Goal: Find specific page/section: Find specific page/section

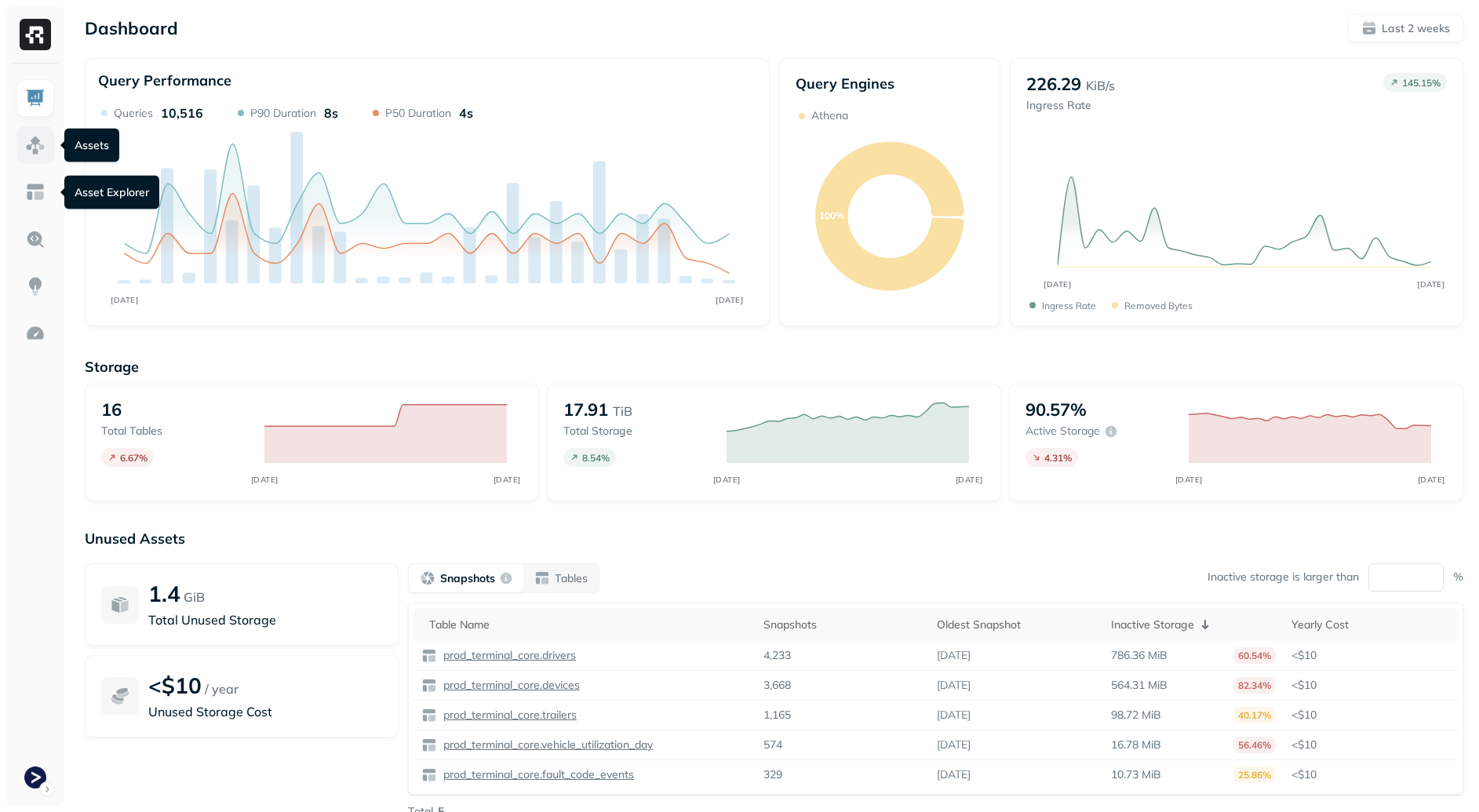
click at [34, 143] on img at bounding box center [35, 145] width 21 height 21
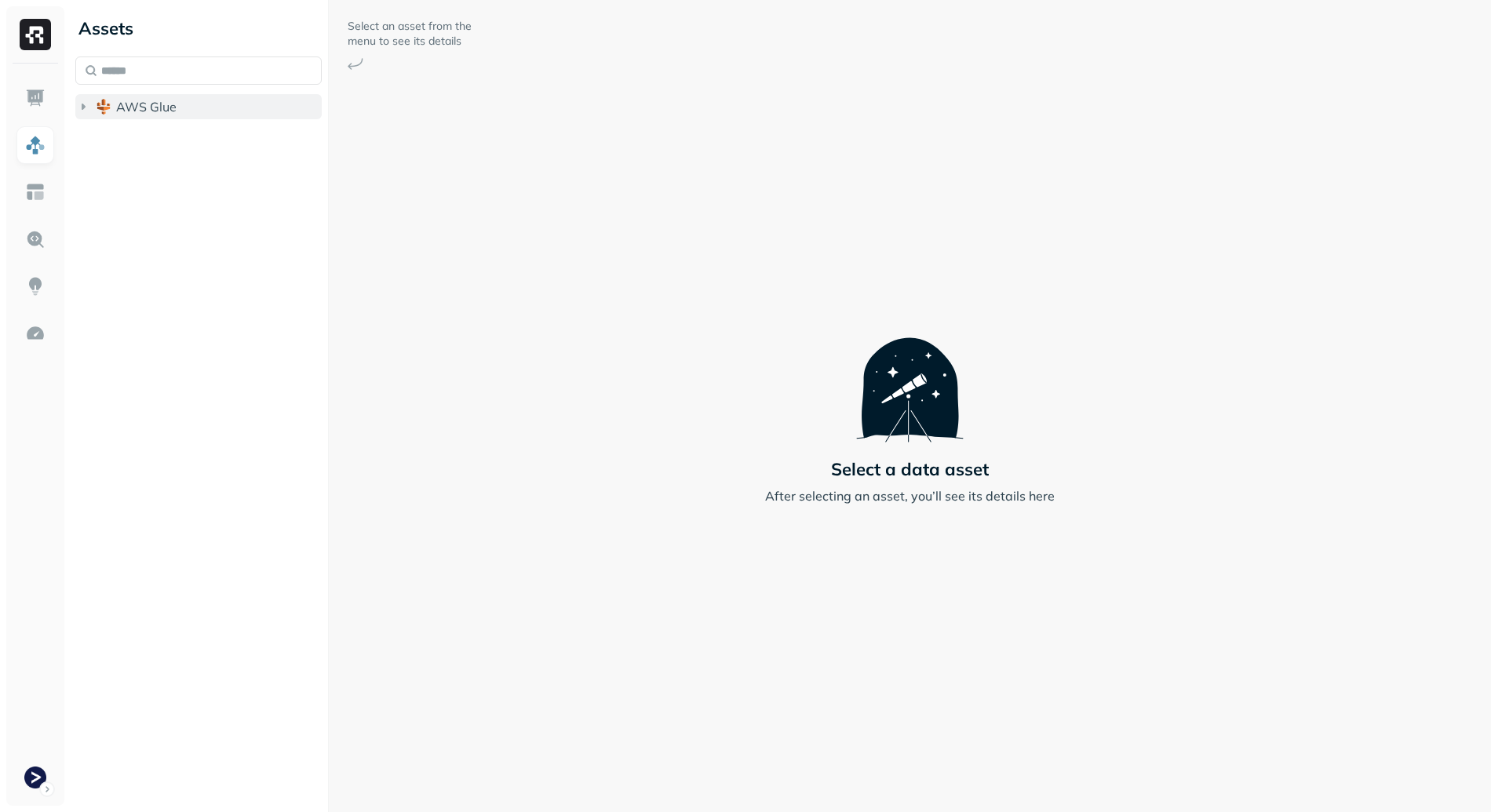
click at [131, 97] on button "AWS Glue" at bounding box center [199, 107] width 246 height 25
click at [187, 156] on button "prod_terminal_view" at bounding box center [207, 167] width 232 height 25
click at [193, 141] on span "prod_terminal_core" at bounding box center [189, 136] width 114 height 16
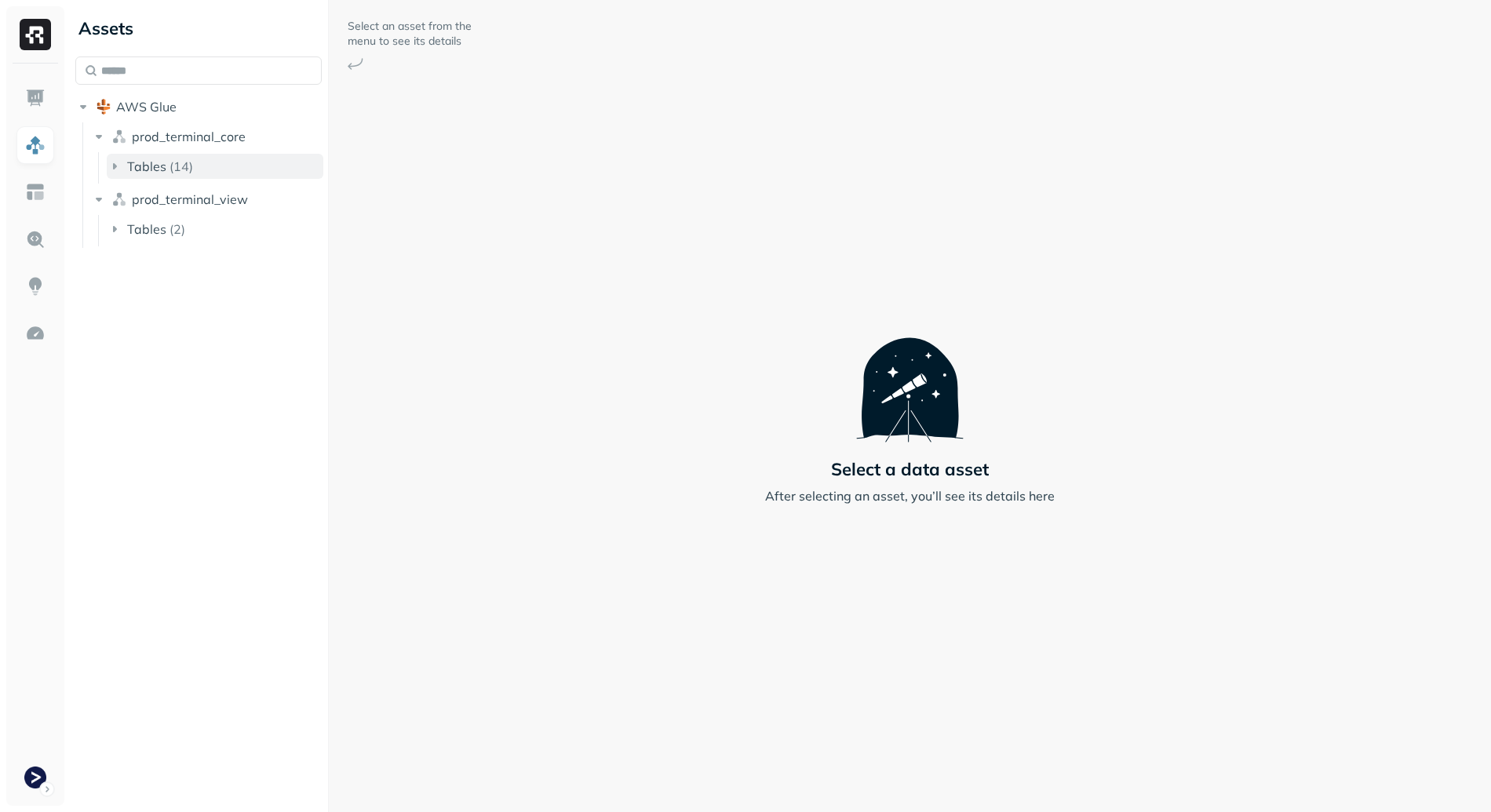
click at [162, 168] on span "Tables" at bounding box center [147, 166] width 39 height 16
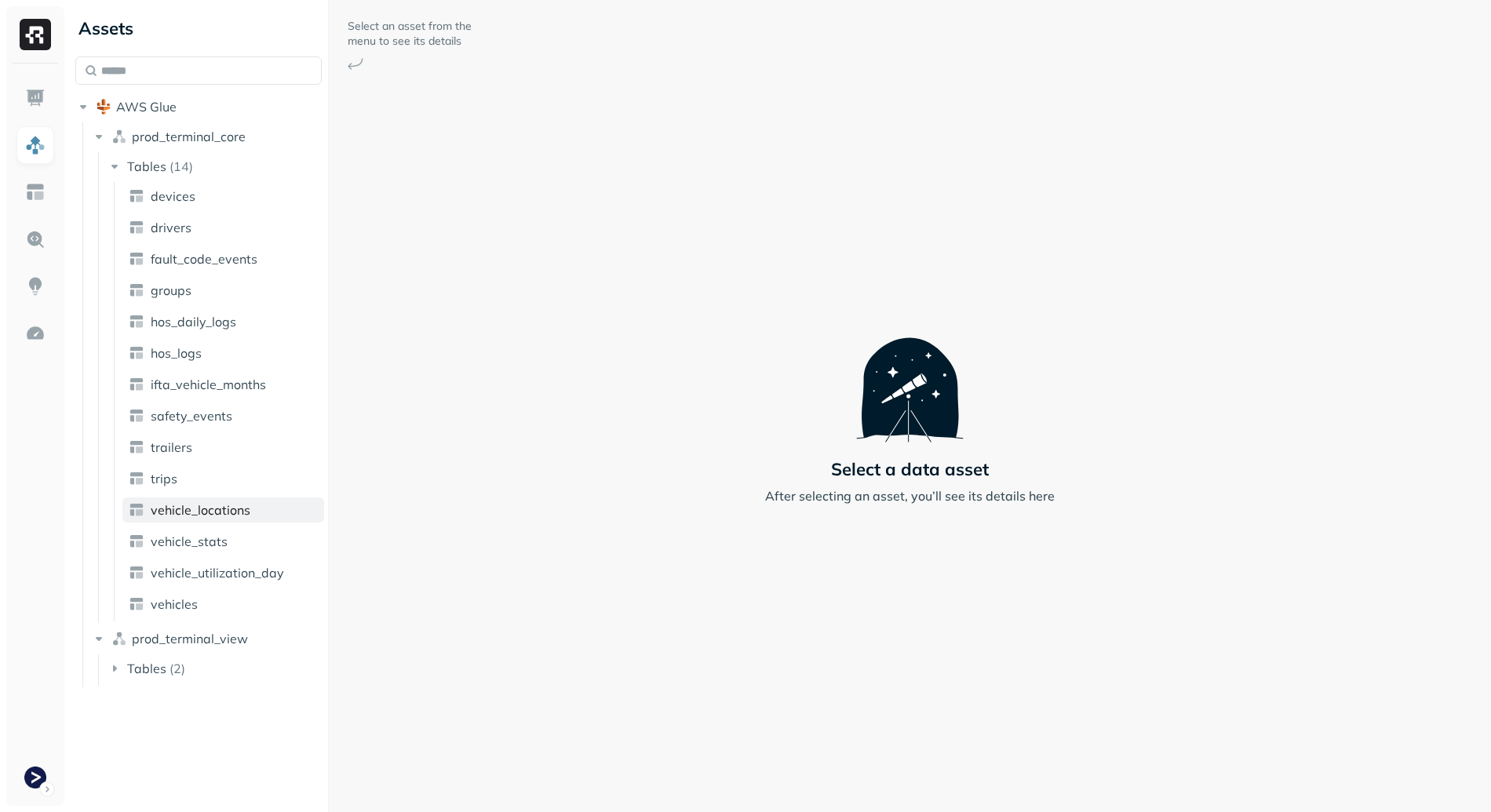
click at [225, 513] on span "vehicle_locations" at bounding box center [200, 509] width 99 height 16
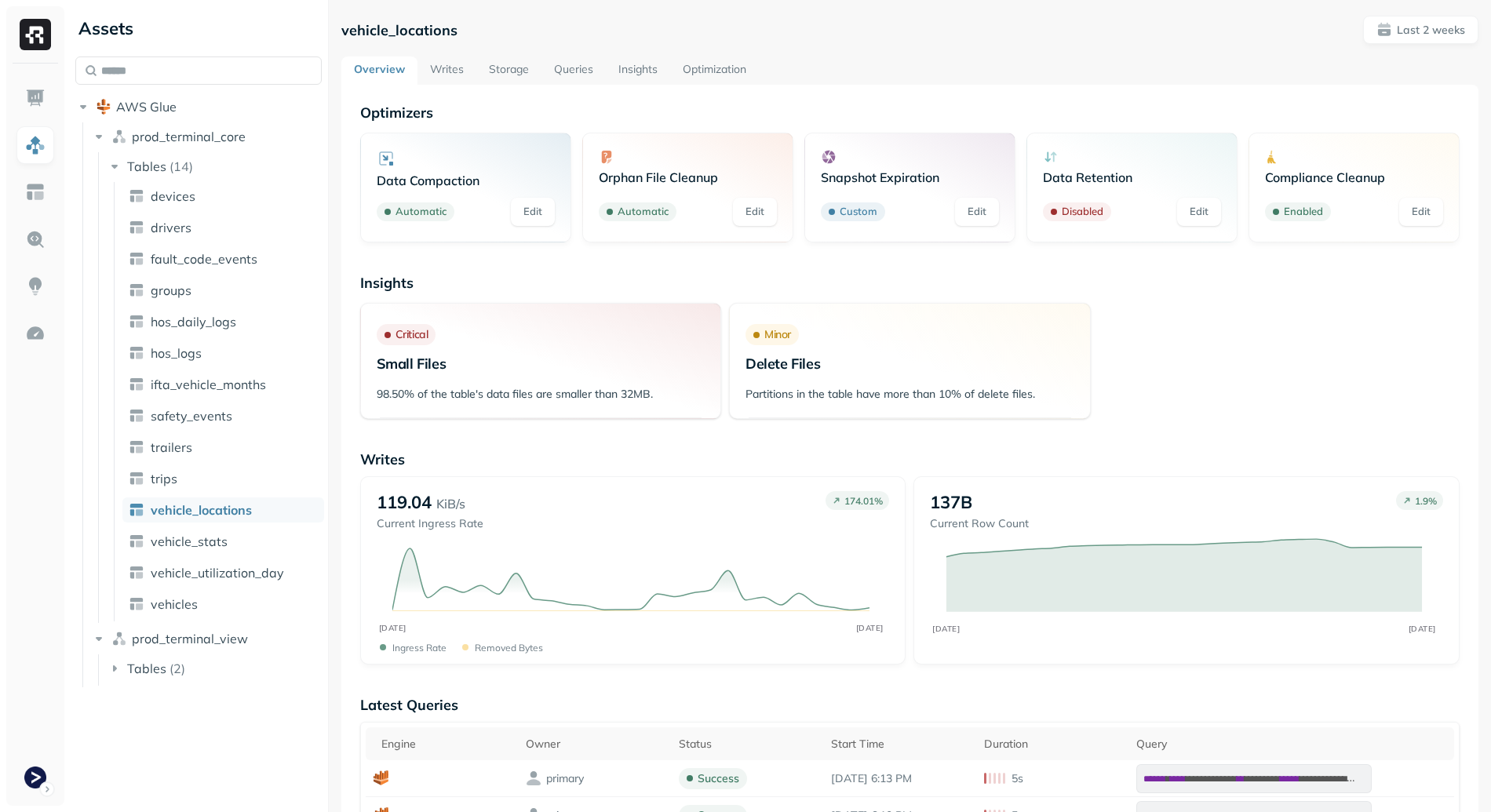
click at [508, 66] on link "Storage" at bounding box center [509, 71] width 65 height 28
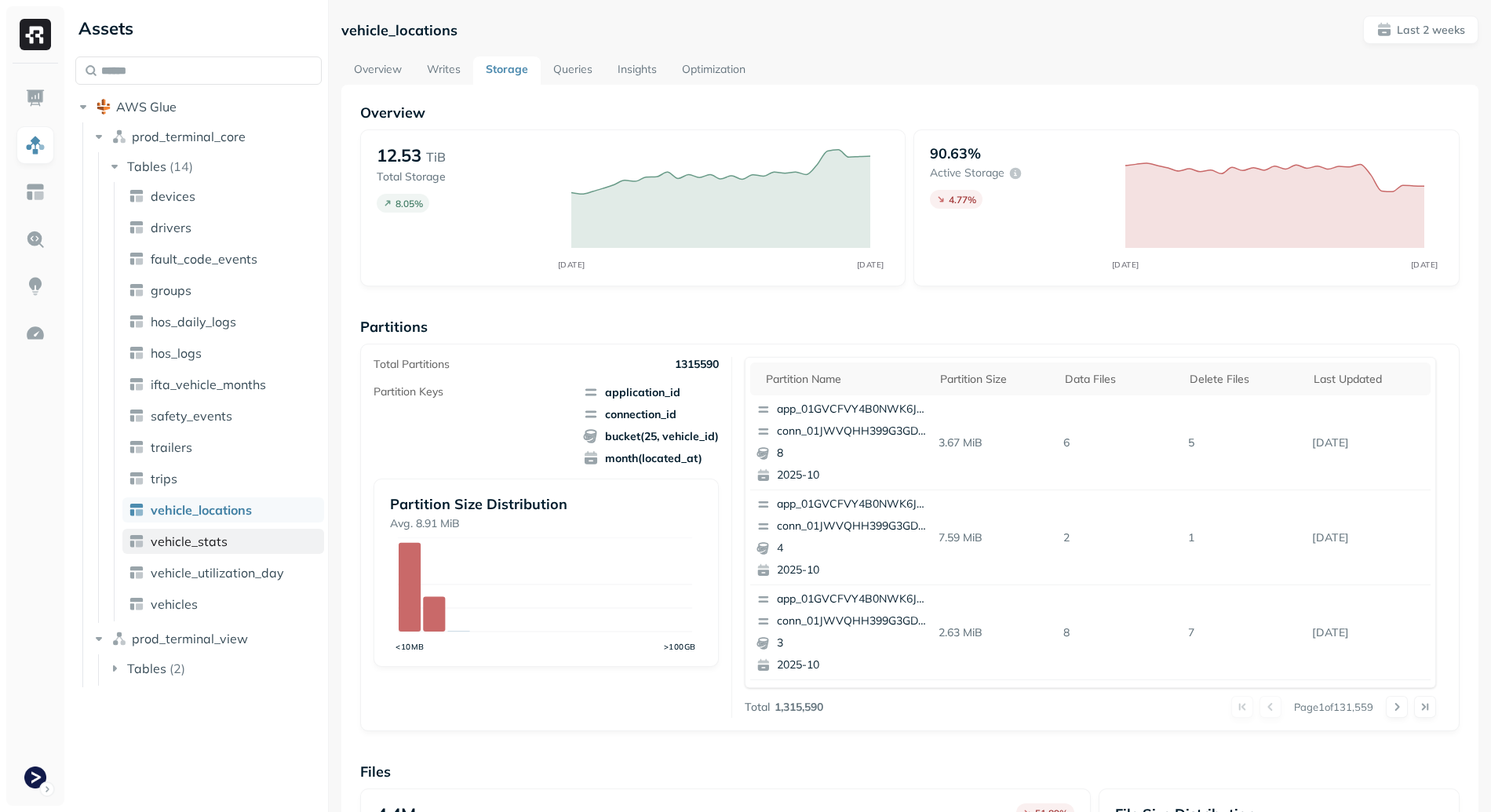
click at [154, 529] on link "vehicle_stats" at bounding box center [223, 541] width 202 height 25
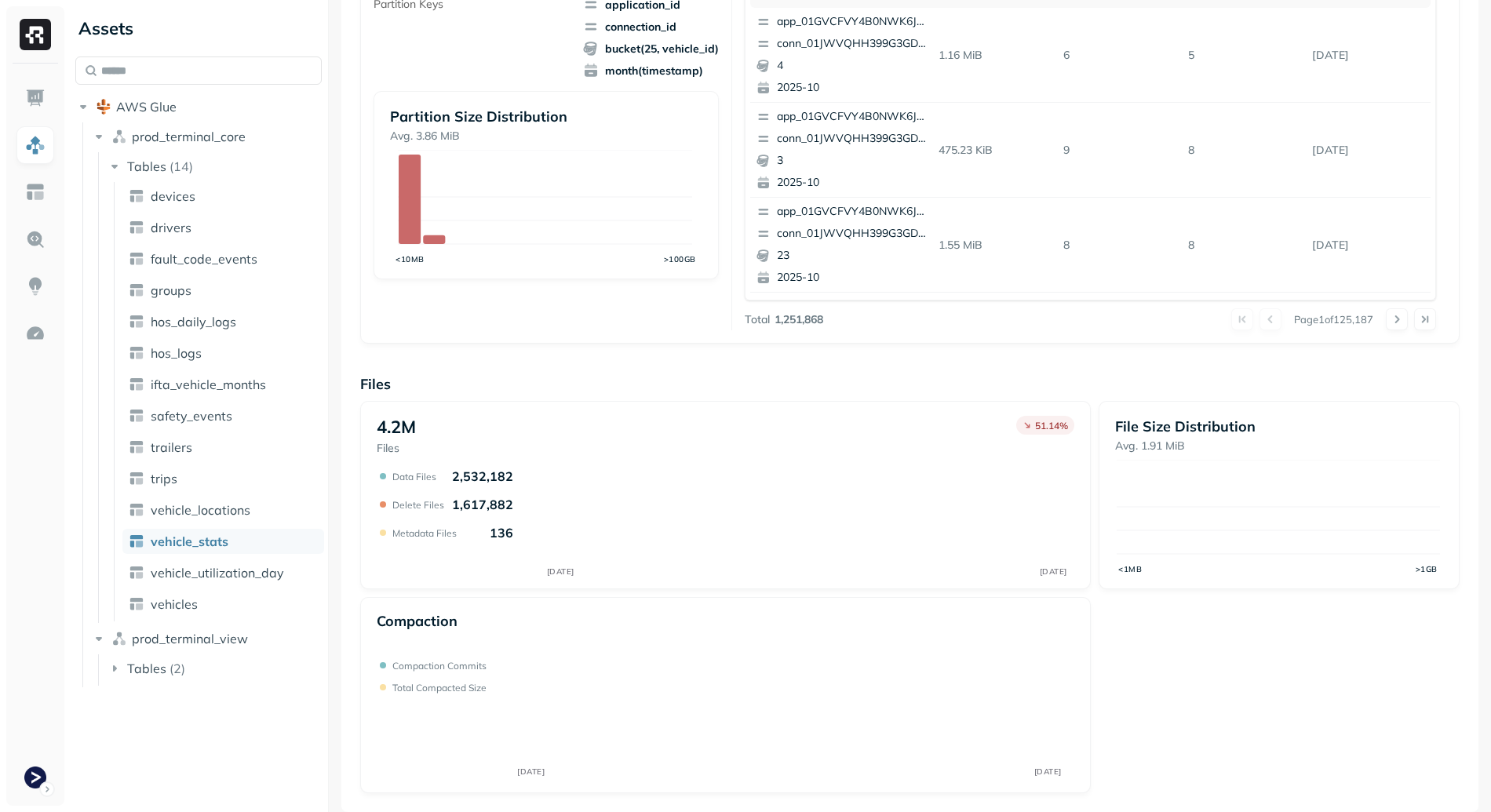
scroll to position [388, 0]
